Goal: Task Accomplishment & Management: Complete application form

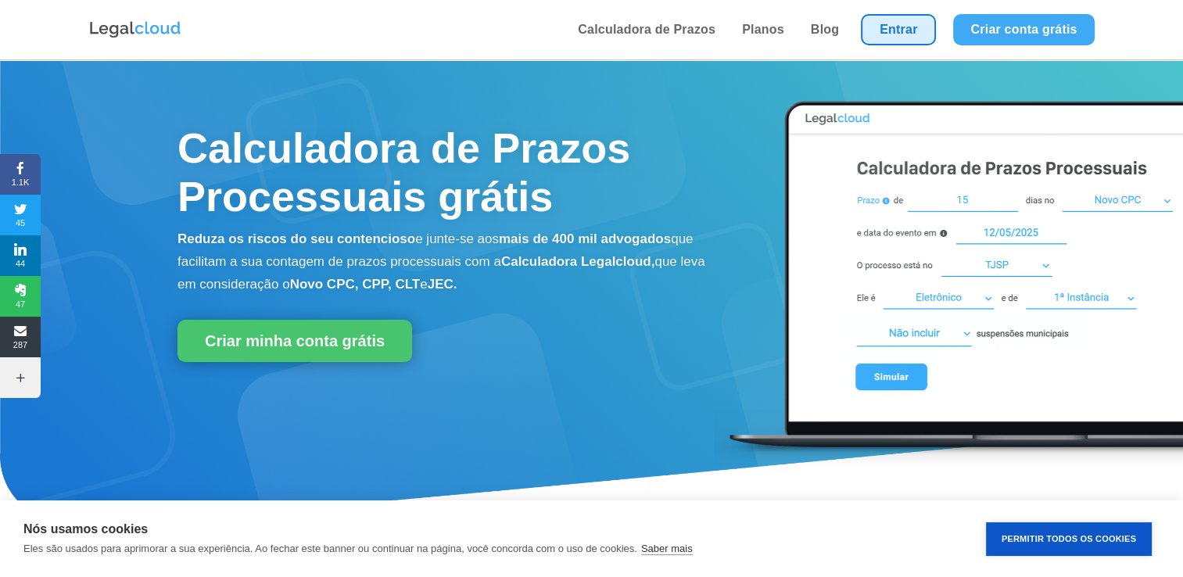
click at [894, 23] on link "Entrar" at bounding box center [898, 29] width 75 height 31
click at [841, 546] on div "Nós usamos cookies Eles são usados para aprimorar a sua experiência. Ao fechar …" at bounding box center [488, 539] width 931 height 38
click at [1073, 527] on button "Permitir Todos os Cookies" at bounding box center [1069, 539] width 166 height 34
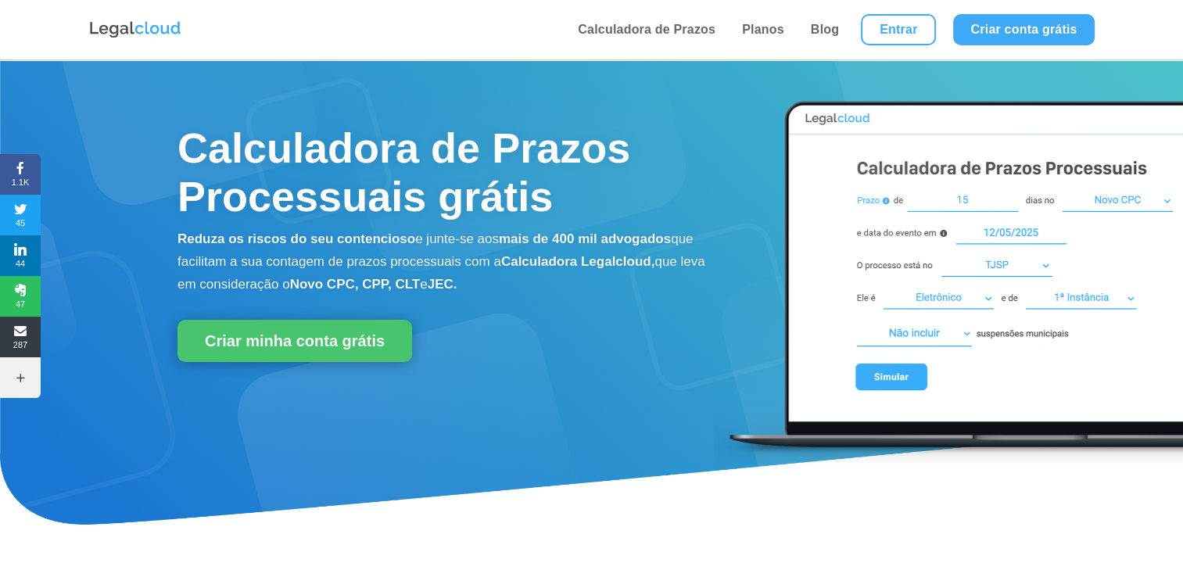
click at [482, 383] on div "Calculadora de Prazos Processuais grátis Reduza os riscos do seu contencioso e …" at bounding box center [355, 238] width 710 height 293
click at [335, 323] on link "Criar minha conta grátis" at bounding box center [294, 341] width 234 height 42
